Goal: Task Accomplishment & Management: Use online tool/utility

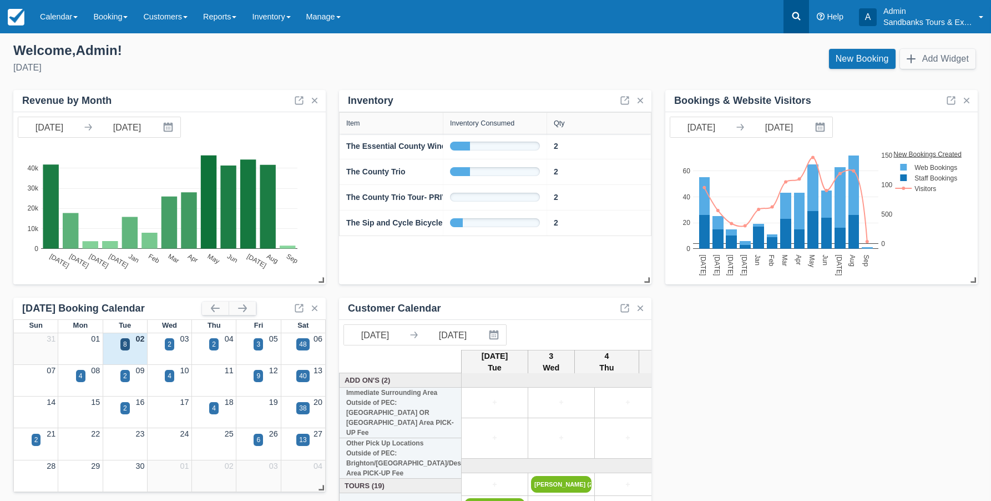
click at [797, 17] on icon at bounding box center [796, 16] width 11 height 11
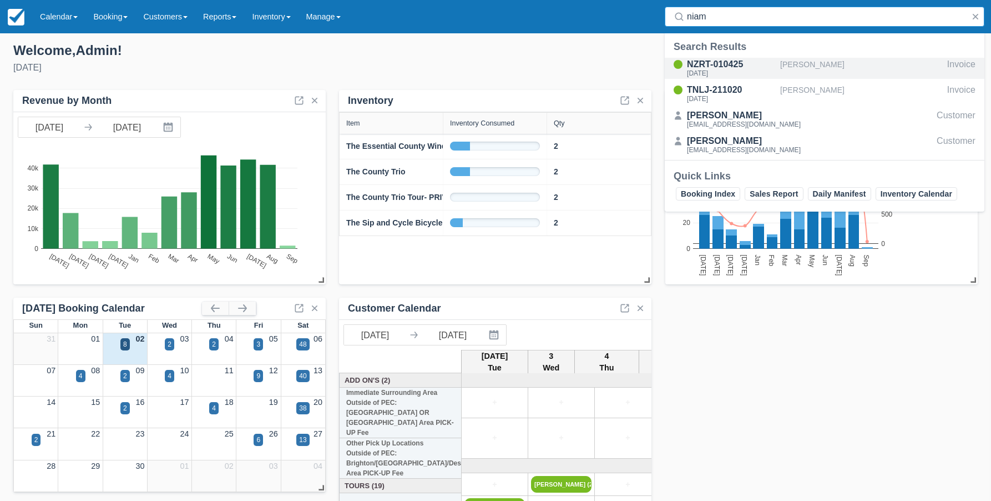
type input "niam"
click at [783, 69] on div "Niamh Barry" at bounding box center [861, 68] width 163 height 21
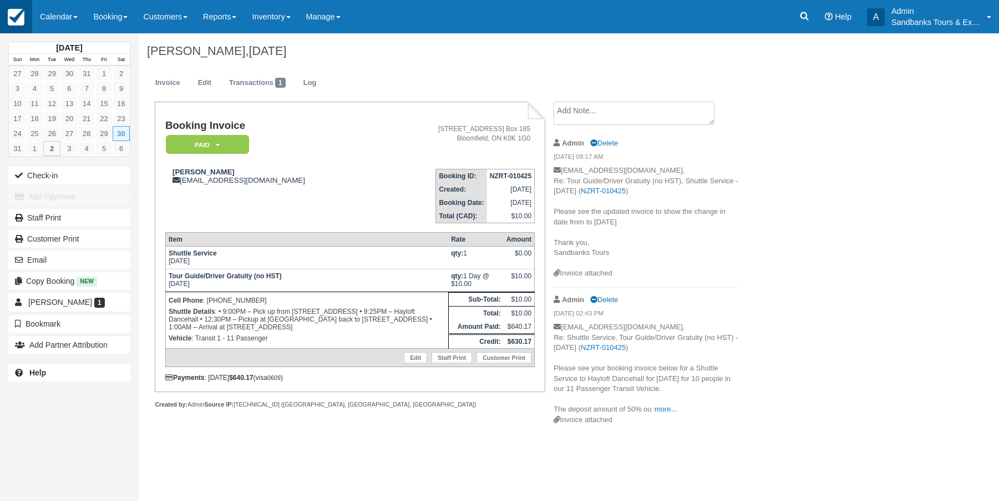
click at [14, 18] on img at bounding box center [16, 17] width 17 height 17
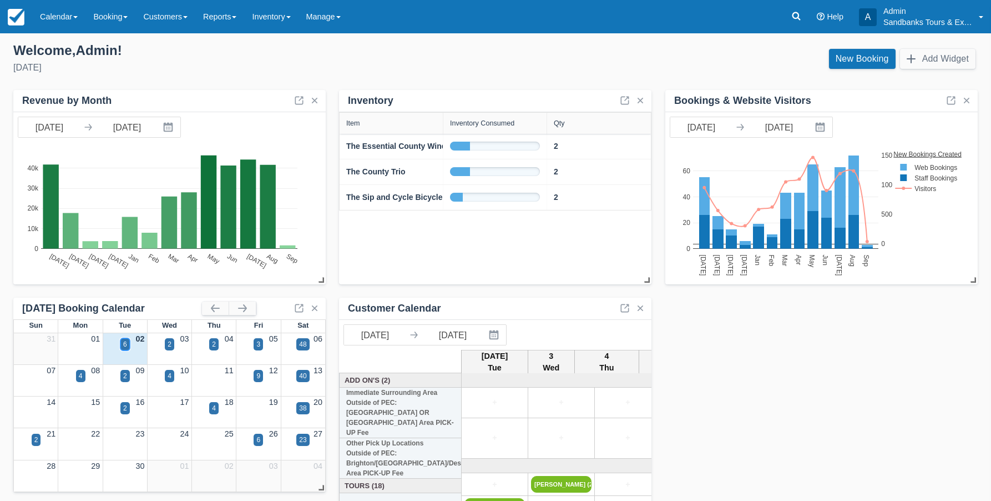
click at [127, 346] on div "6" at bounding box center [124, 344] width 9 height 12
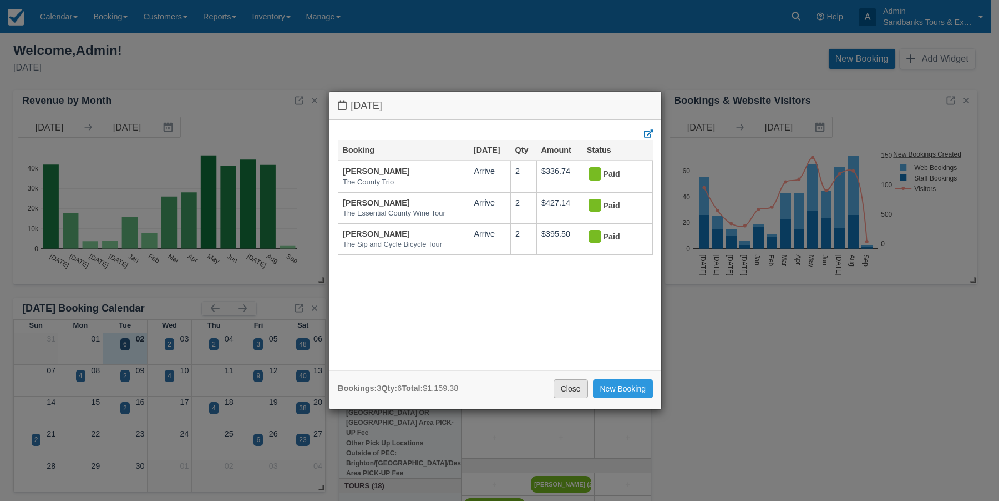
click at [568, 392] on link "Close" at bounding box center [571, 388] width 34 height 19
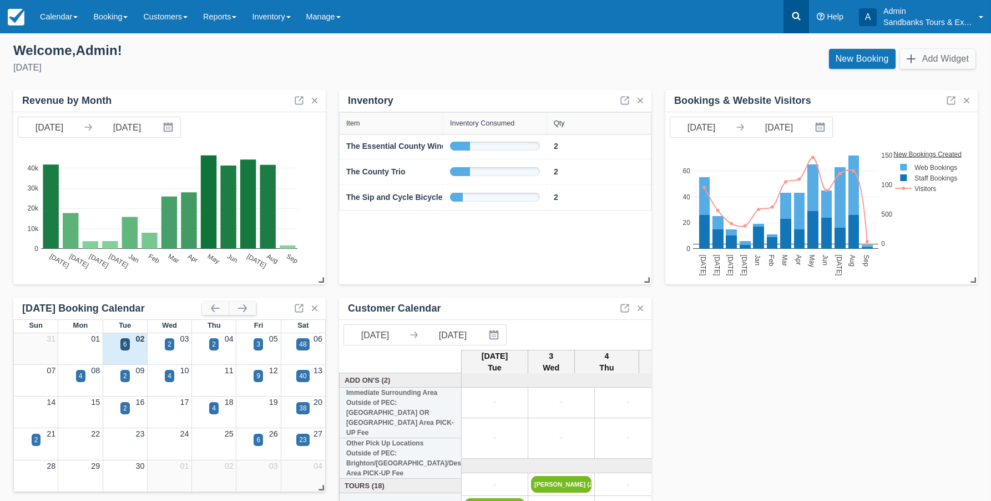
click at [793, 14] on icon at bounding box center [796, 16] width 8 height 8
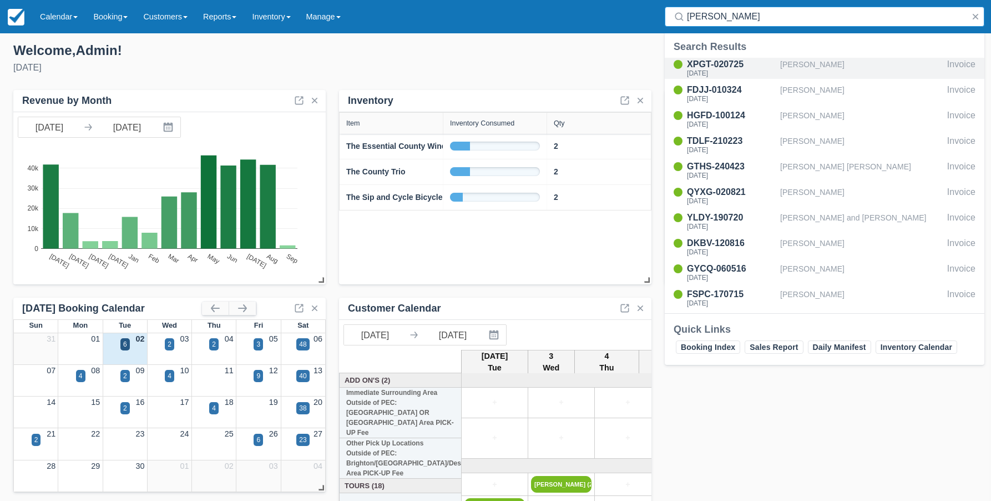
type input "geoff"
click at [701, 68] on div "XPGT-020725" at bounding box center [731, 64] width 89 height 13
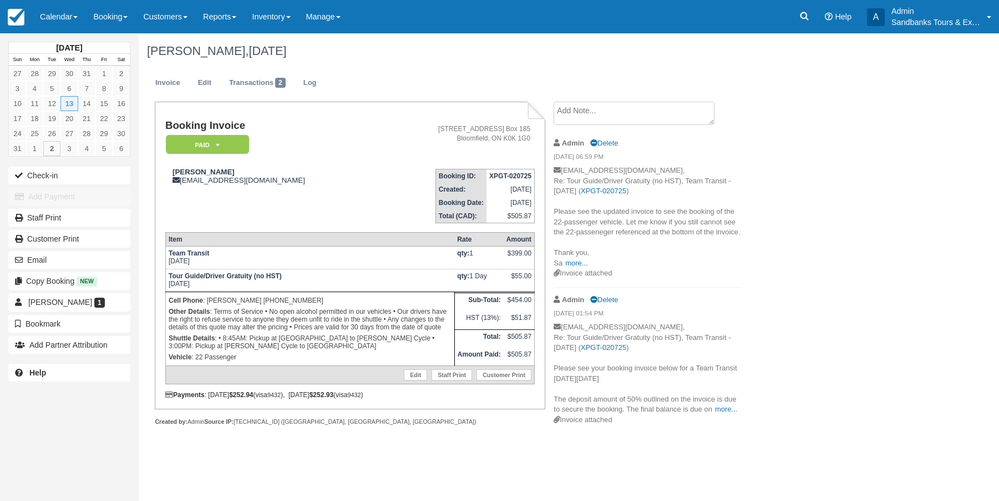
click at [422, 471] on div "August 2025 Sun Mon Tue Wed Thu Fri Sat 27 28 29 30 31 1 2 3 4 5 6 7 8 9 10 11 …" at bounding box center [499, 266] width 999 height 467
click at [799, 14] on icon at bounding box center [804, 16] width 11 height 11
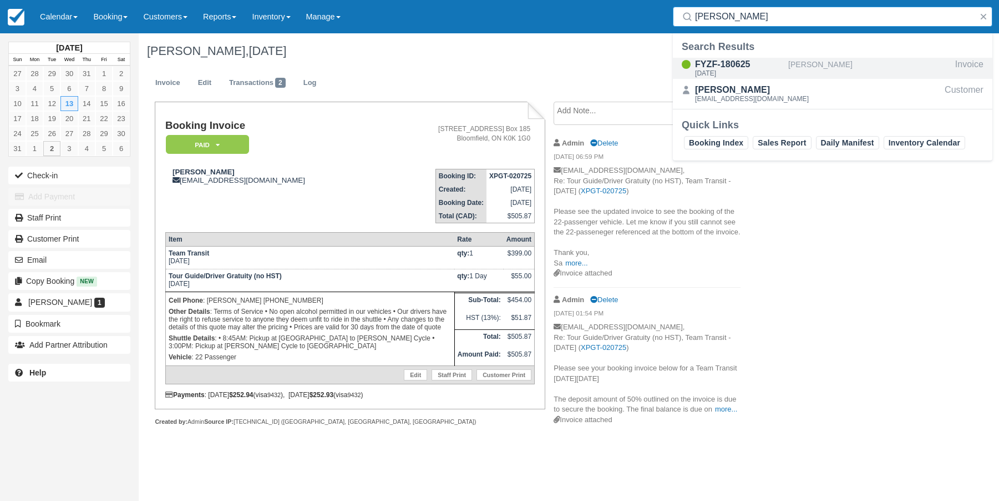
type input "caterina b"
click at [740, 65] on div "FYZF-180625" at bounding box center [739, 64] width 89 height 13
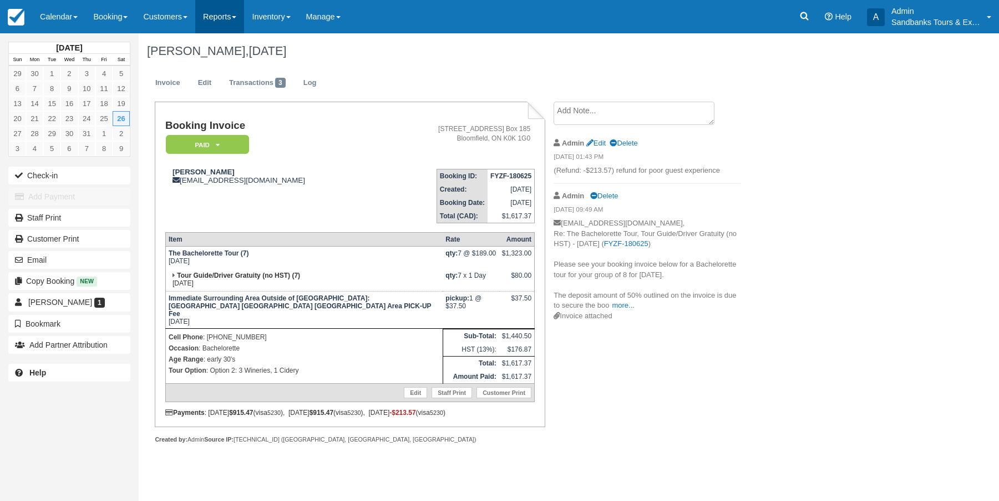
click at [218, 14] on link "Reports" at bounding box center [219, 16] width 49 height 33
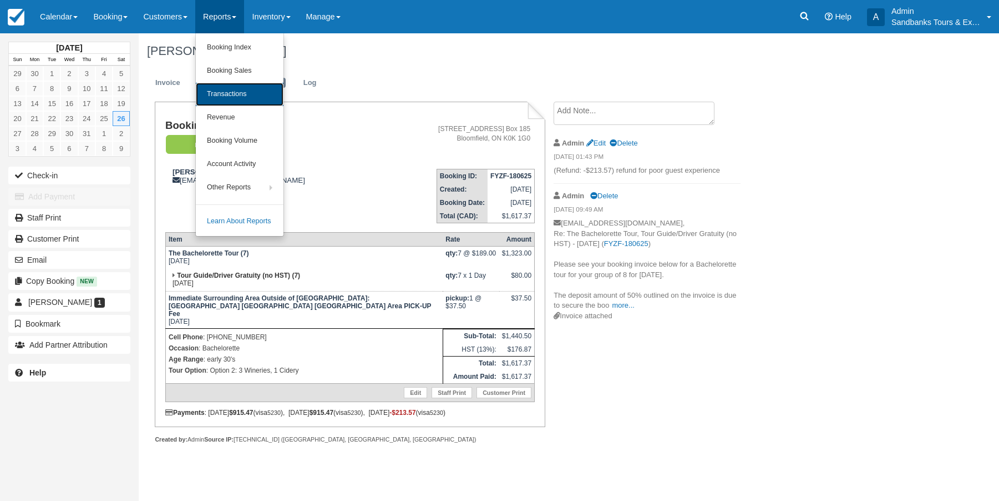
click at [223, 89] on link "Transactions" at bounding box center [240, 94] width 88 height 23
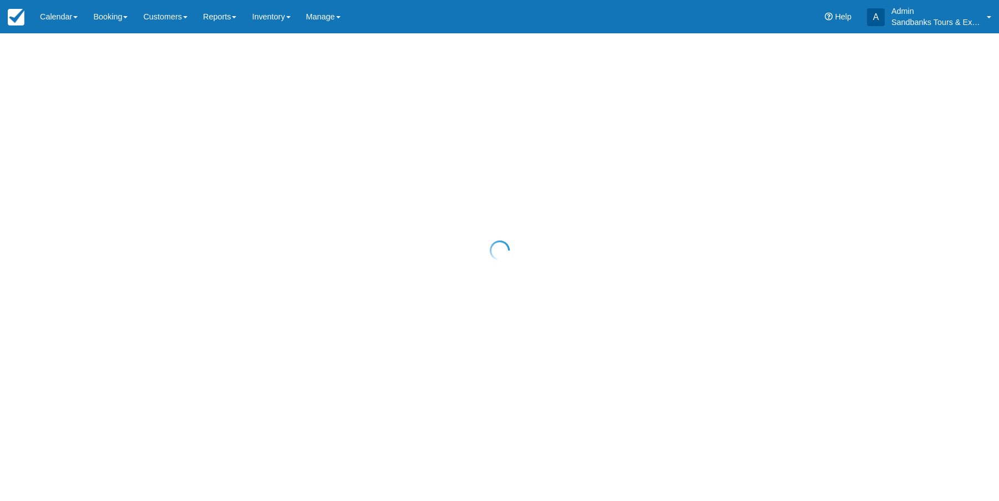
select select "10"
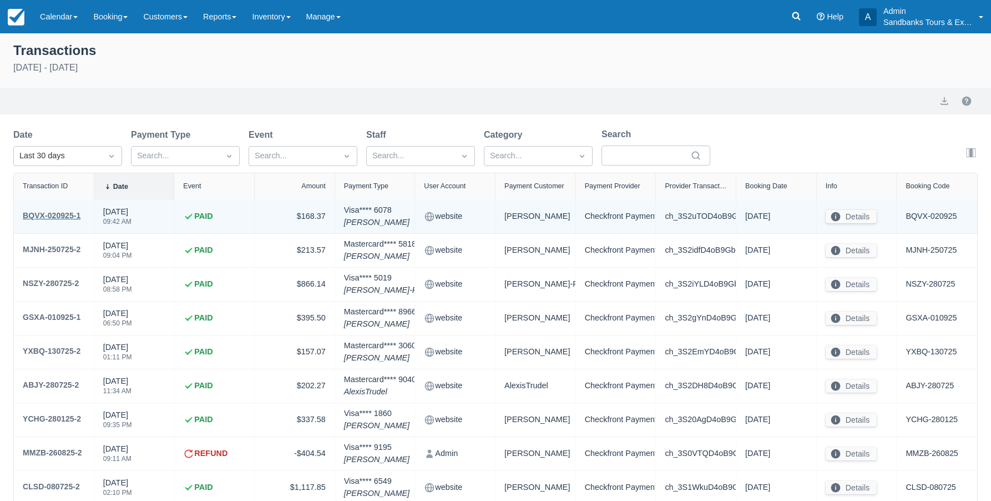
click at [70, 215] on div "BQVX-020925-1" at bounding box center [52, 215] width 58 height 13
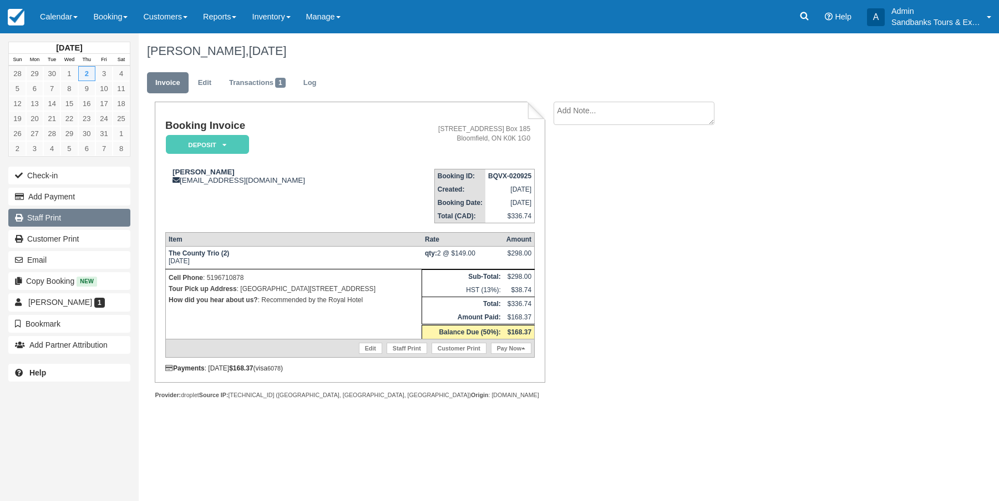
click at [41, 217] on link "Staff Print" at bounding box center [69, 218] width 122 height 18
click at [238, 13] on link "Reports" at bounding box center [219, 16] width 49 height 33
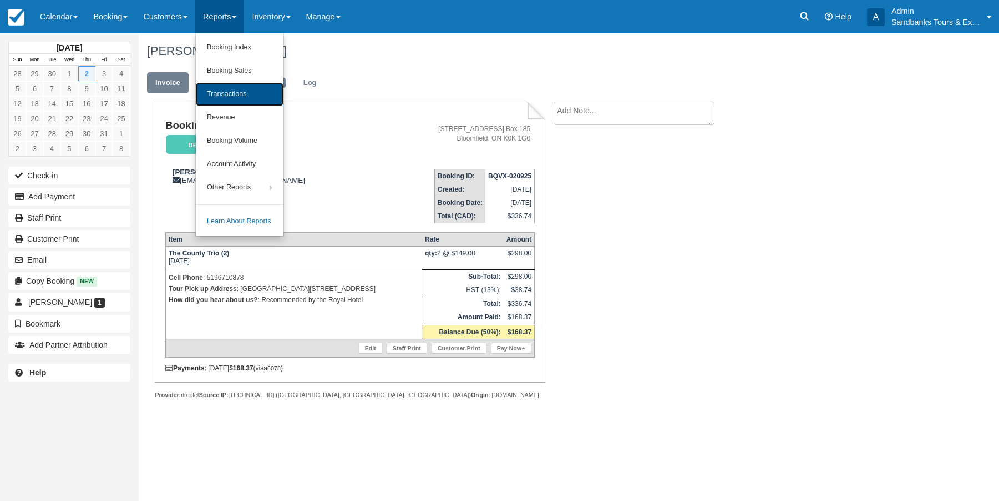
click at [226, 90] on link "Transactions" at bounding box center [240, 94] width 88 height 23
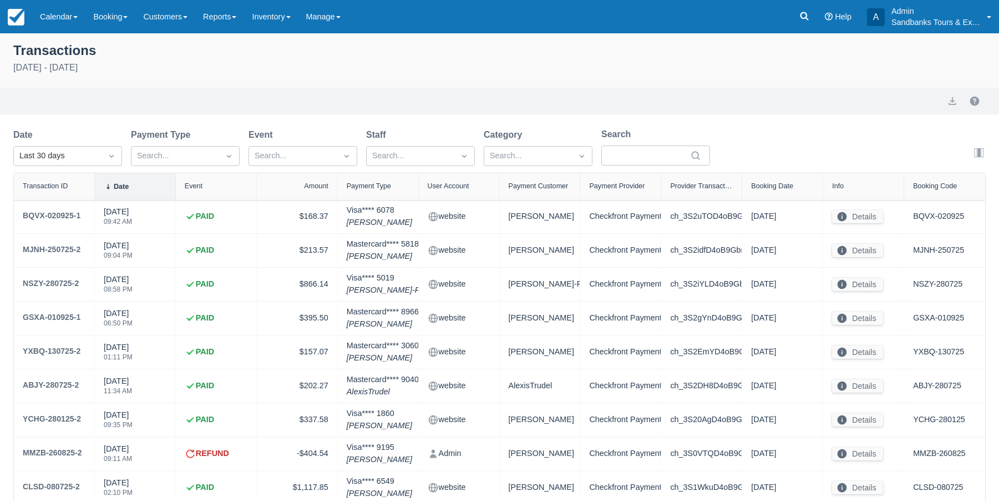
select select "10"
